Goal: Communication & Community: Participate in discussion

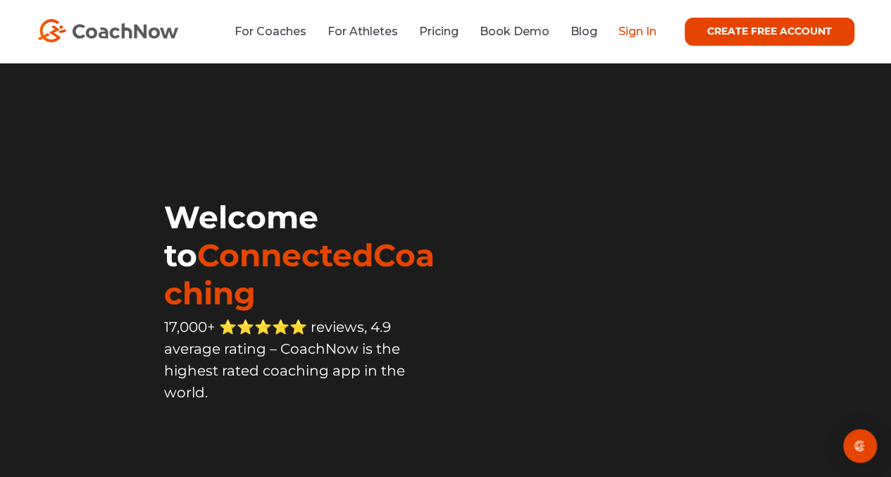
click at [629, 25] on link "Sign In" at bounding box center [637, 31] width 38 height 13
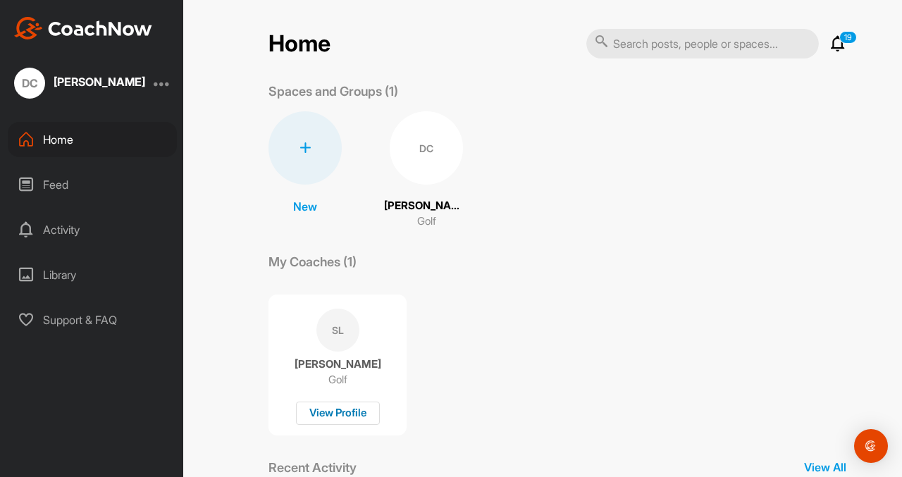
click at [338, 412] on div "View Profile" at bounding box center [338, 412] width 84 height 23
click at [62, 235] on div "Activity" at bounding box center [92, 229] width 169 height 35
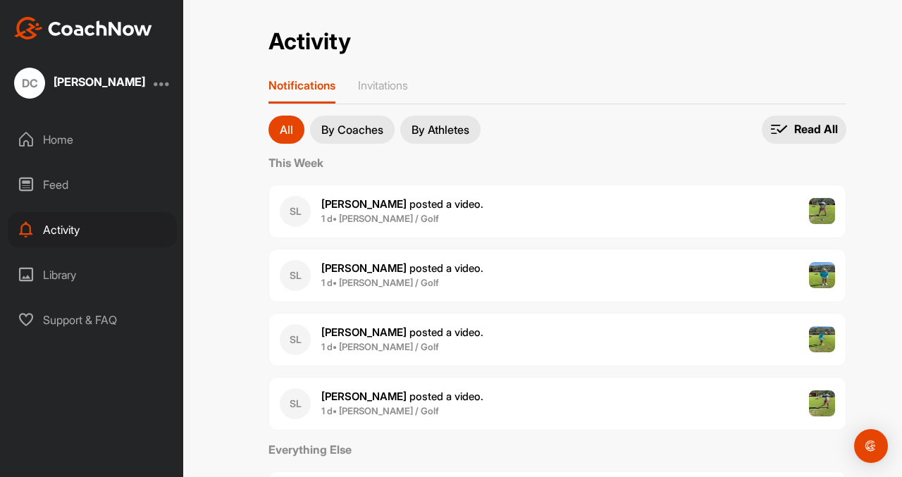
click at [391, 213] on b "1 d • [PERSON_NAME] / Golf" at bounding box center [380, 218] width 118 height 11
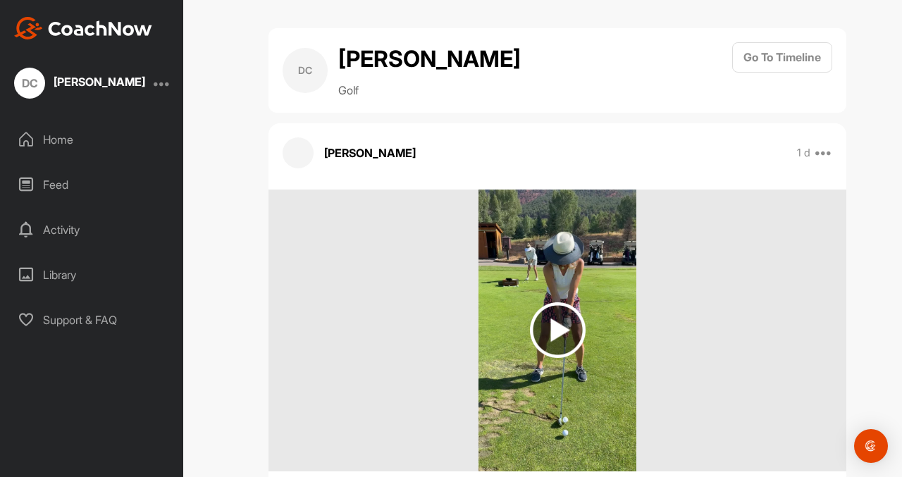
click at [555, 332] on img at bounding box center [558, 330] width 56 height 56
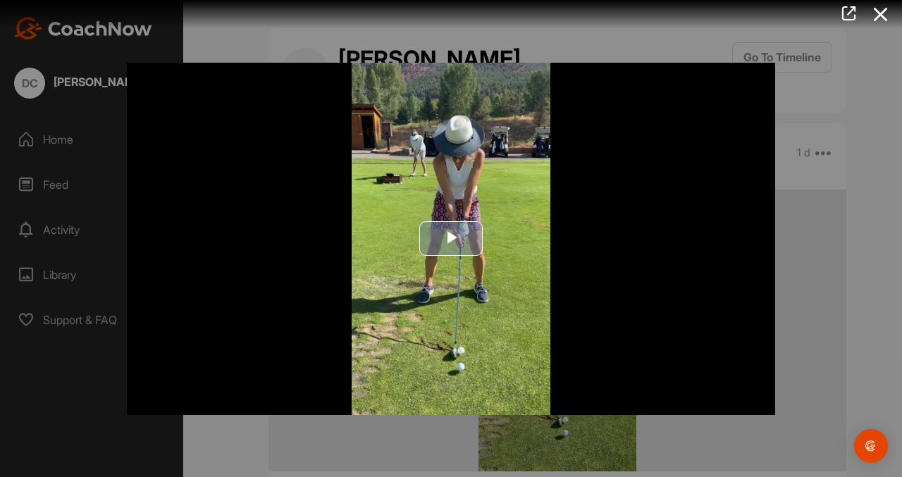
click at [451, 239] on span "Video Player" at bounding box center [451, 239] width 0 height 0
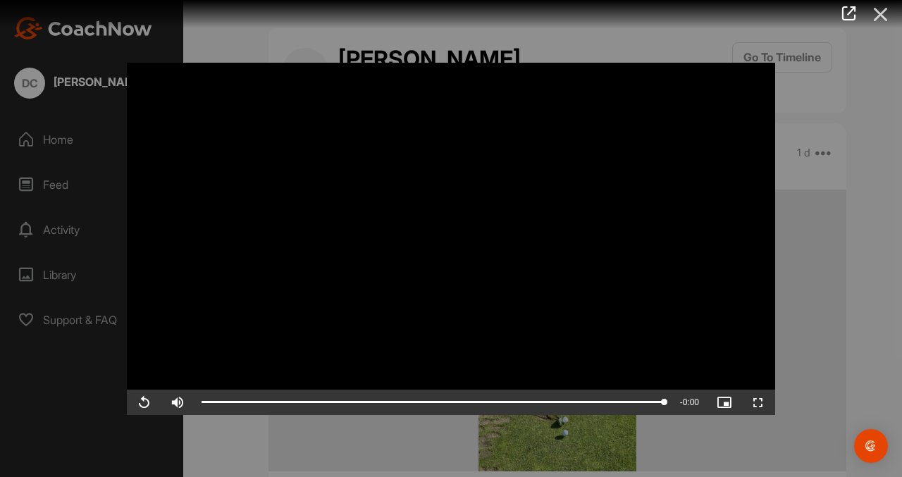
click at [882, 10] on icon at bounding box center [880, 14] width 32 height 26
